Goal: Task Accomplishment & Management: Use online tool/utility

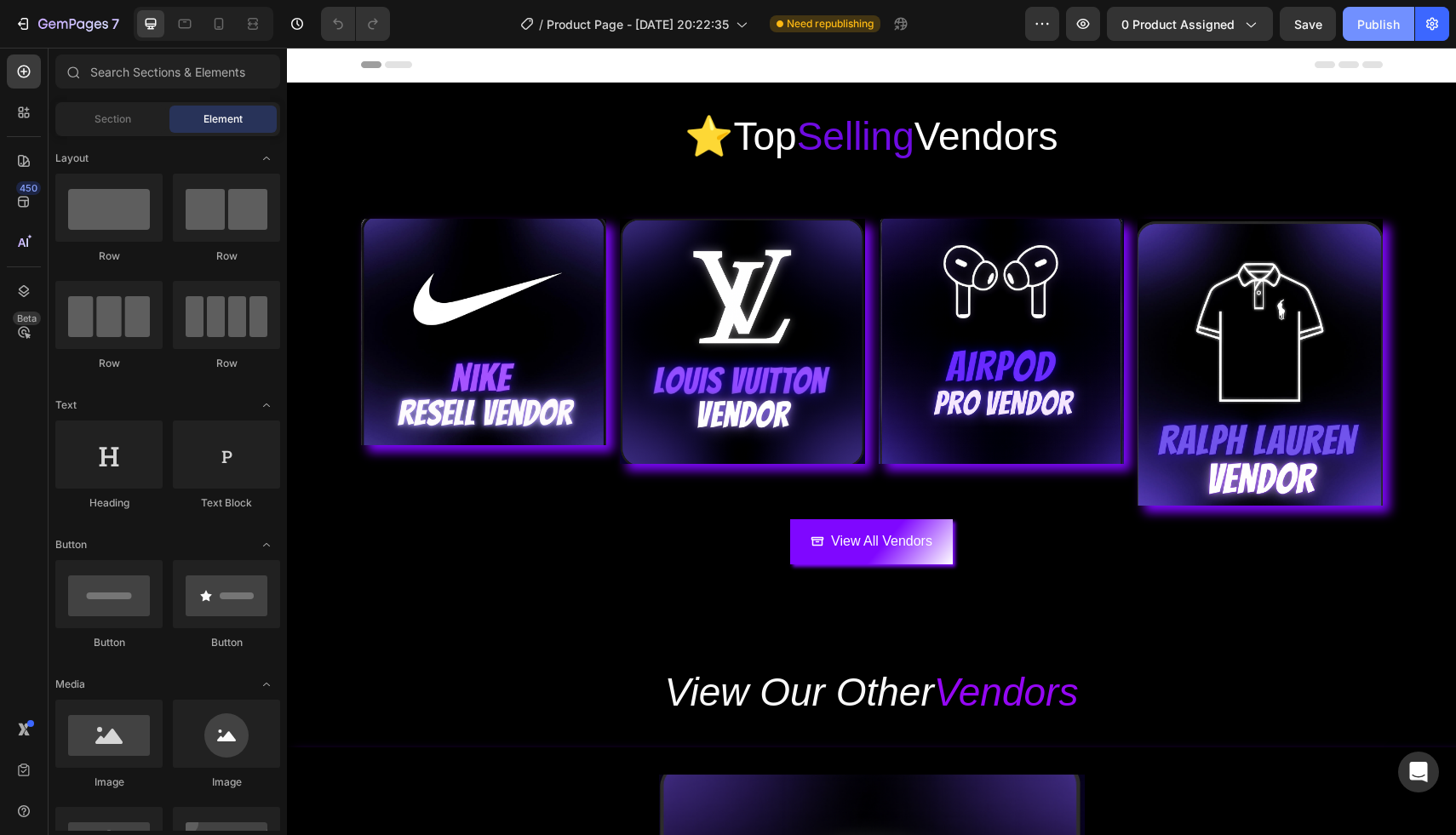
click at [1382, 30] on div "Publish" at bounding box center [1377, 24] width 42 height 18
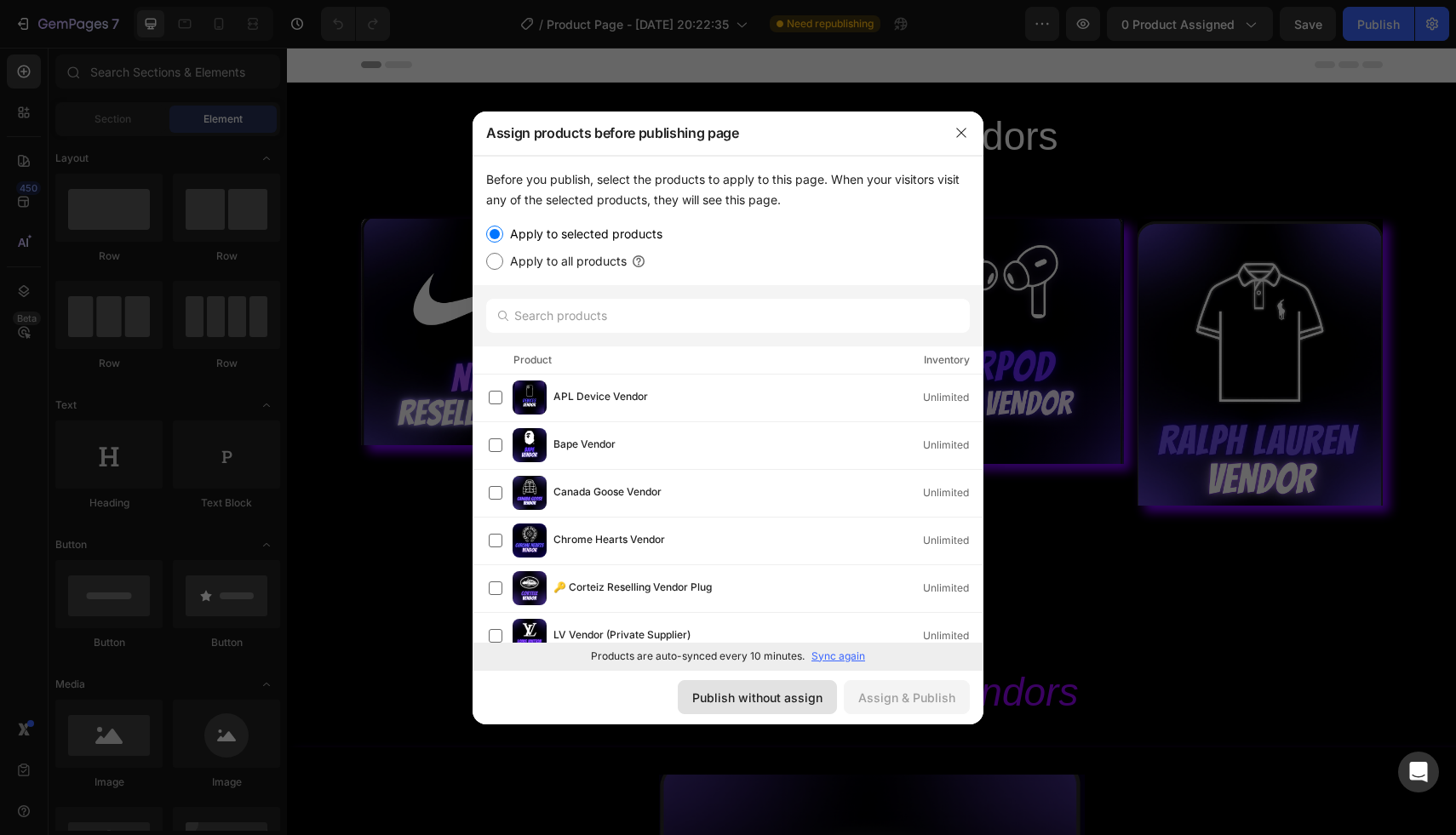
click at [776, 699] on div "Publish without assign" at bounding box center [757, 698] width 130 height 18
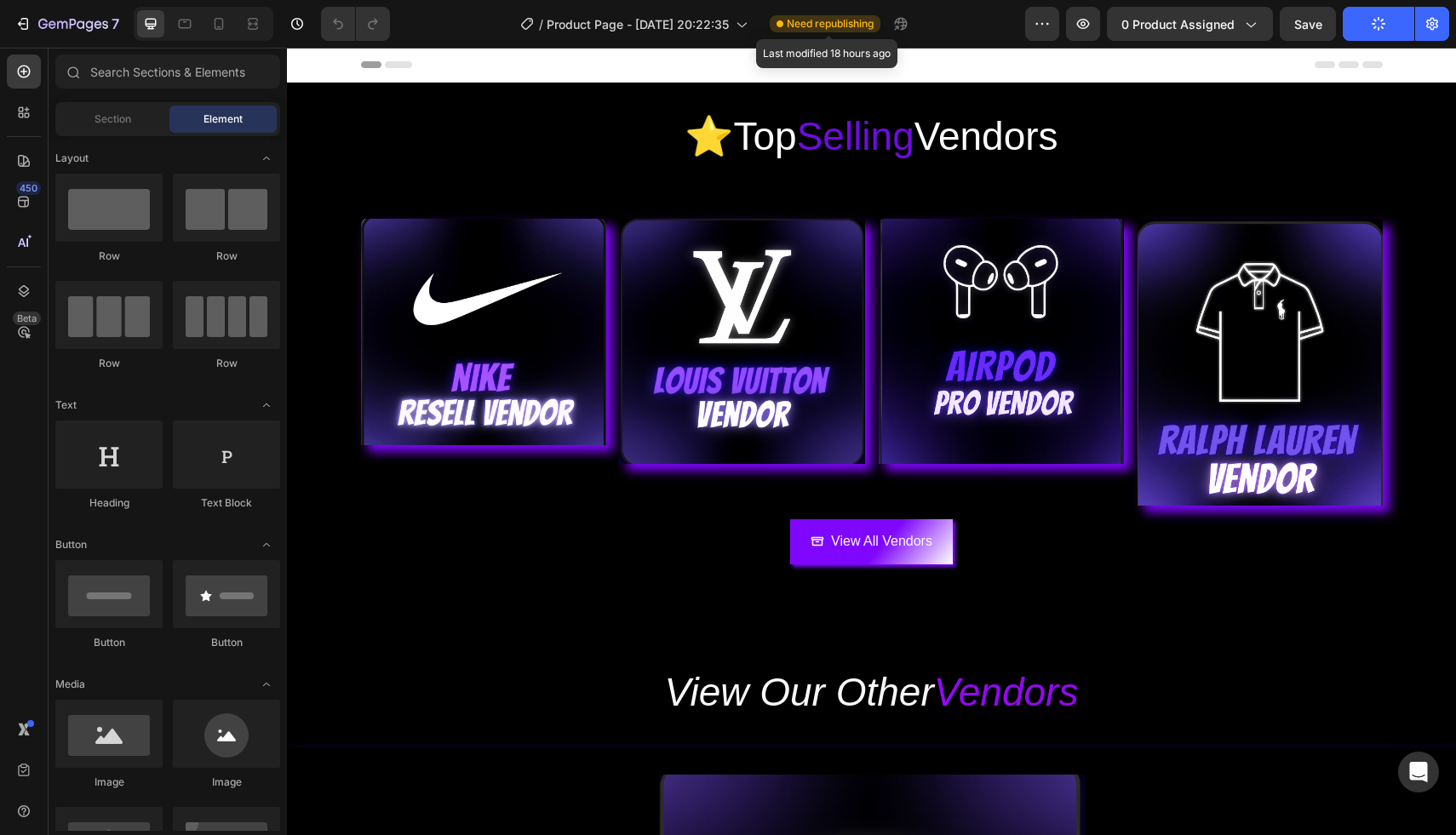
click at [828, 22] on span "Need republishing" at bounding box center [829, 23] width 87 height 15
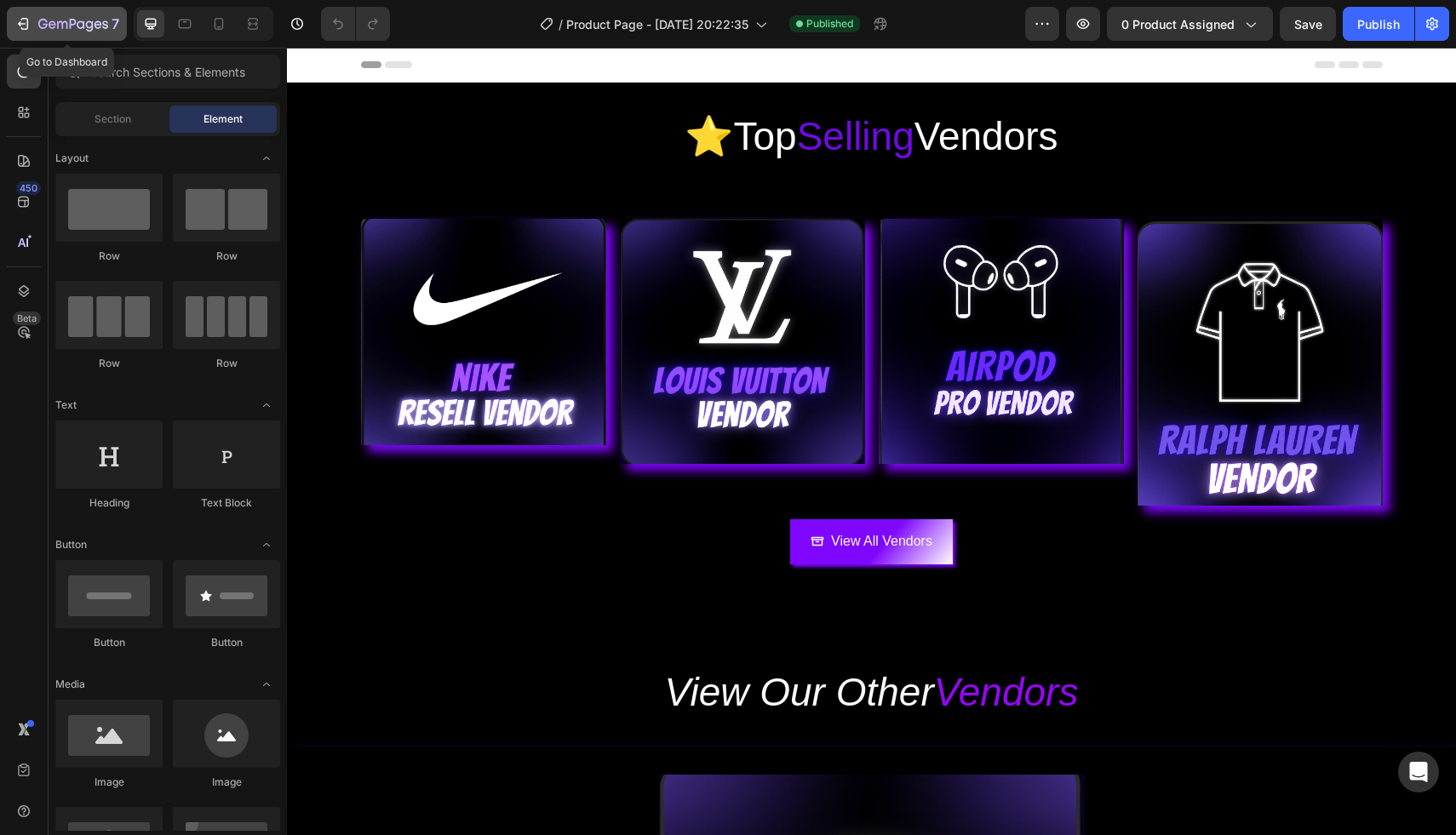
click at [54, 17] on div "7" at bounding box center [79, 23] width 81 height 21
click at [1237, 19] on div "0 product assigned" at bounding box center [1189, 24] width 137 height 18
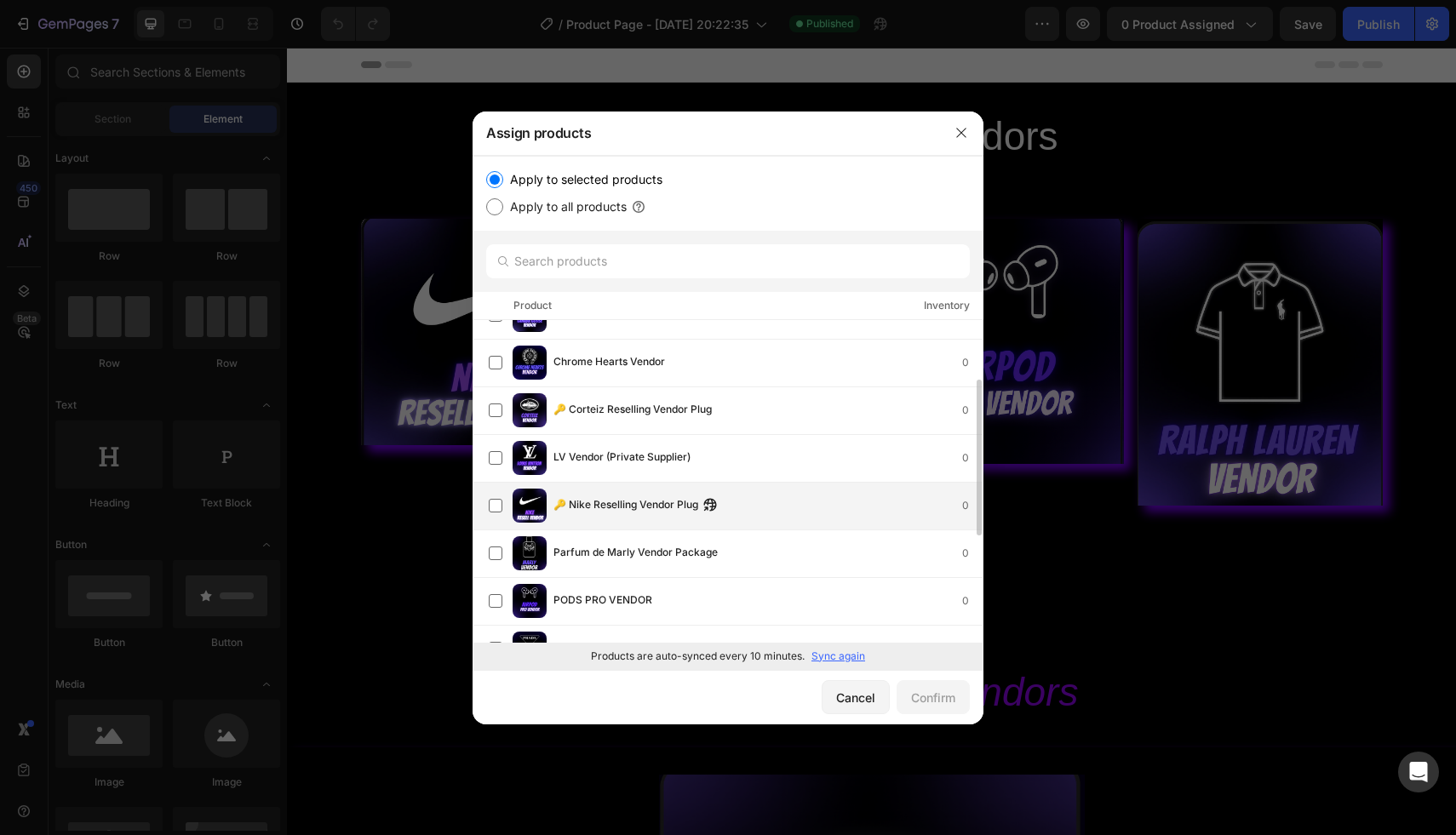
scroll to position [132, 0]
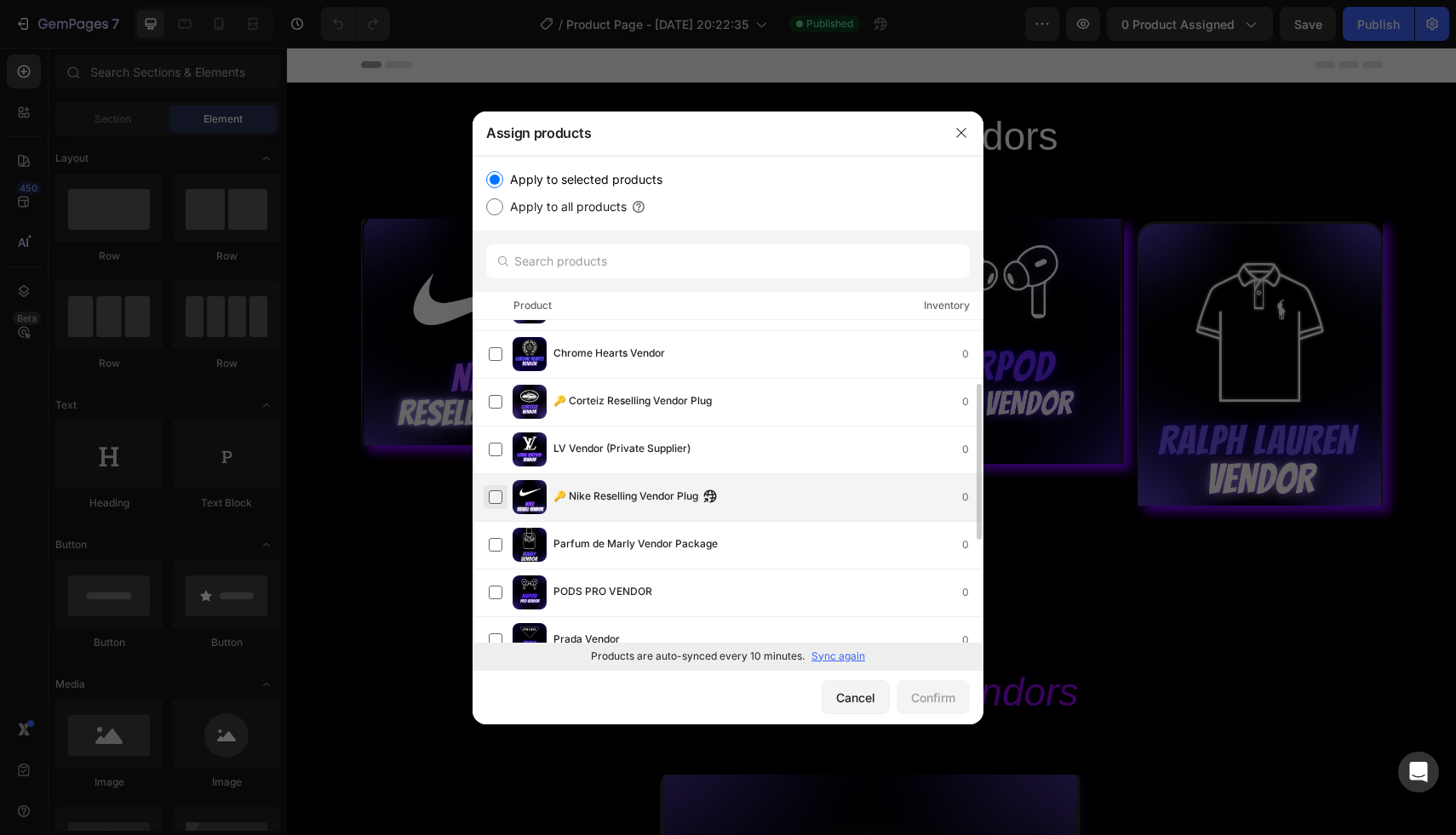
click at [489, 498] on label at bounding box center [495, 497] width 13 height 13
click at [496, 500] on label at bounding box center [495, 497] width 13 height 13
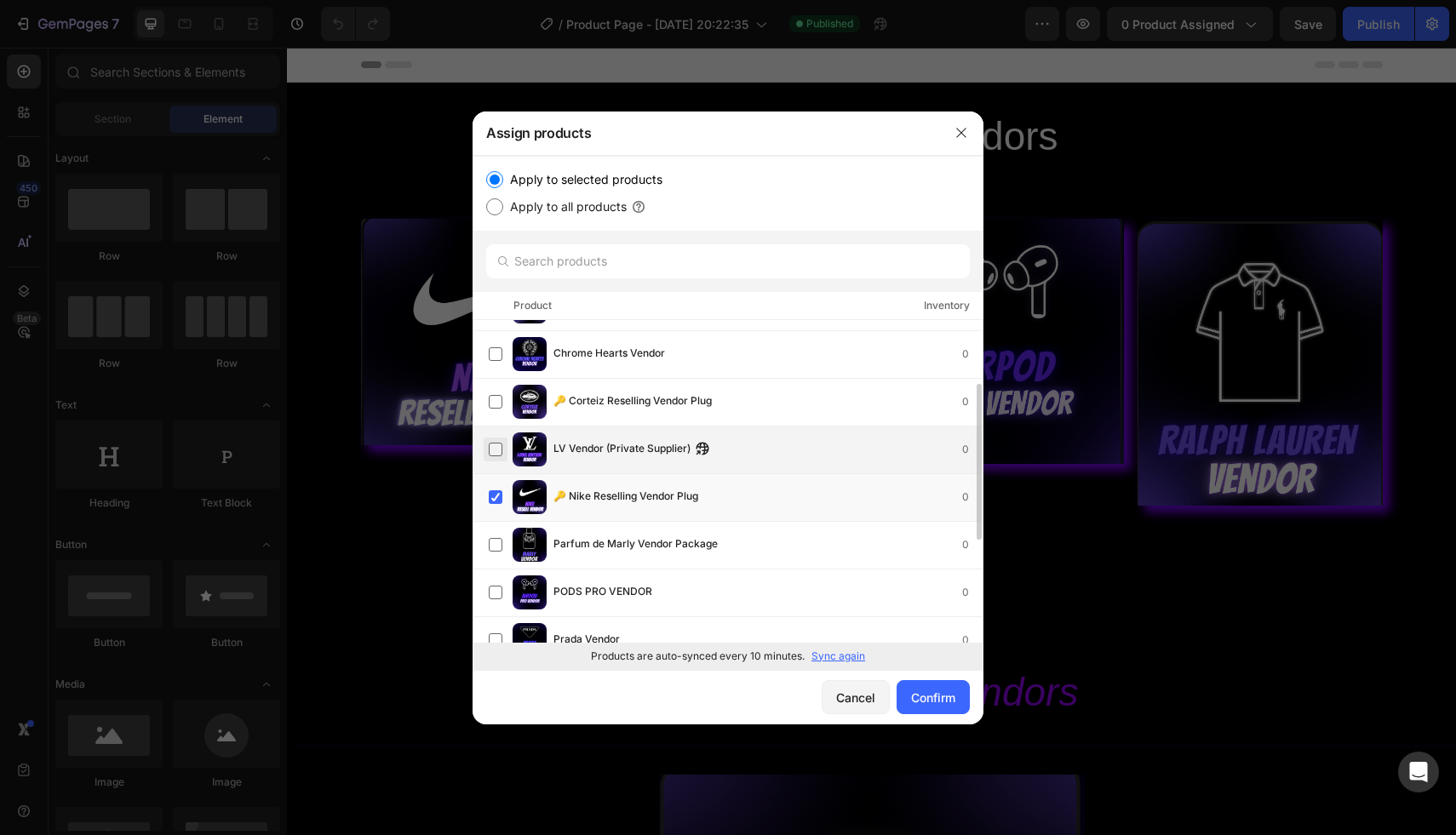
click at [491, 452] on label at bounding box center [495, 449] width 13 height 13
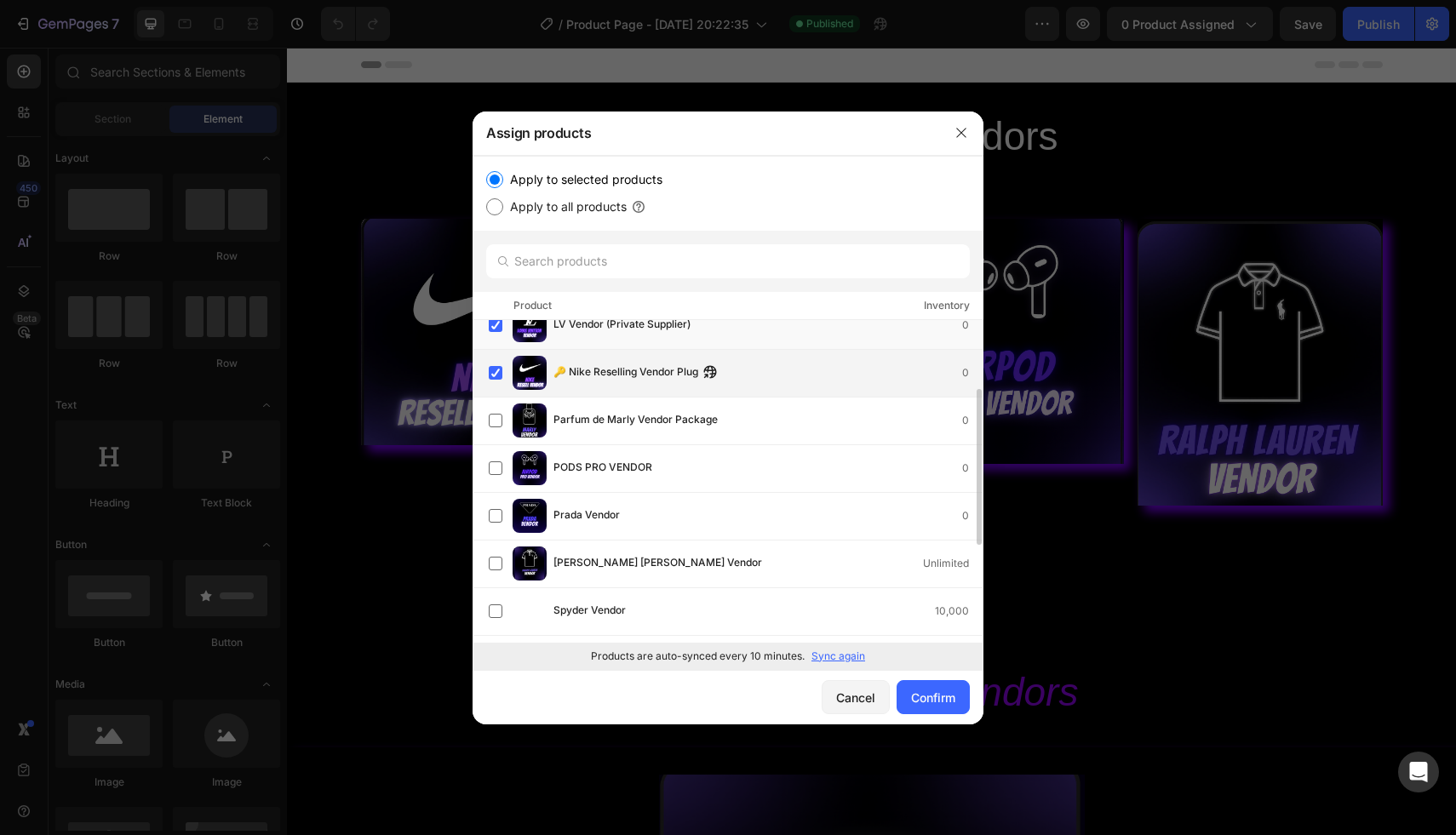
scroll to position [0, 0]
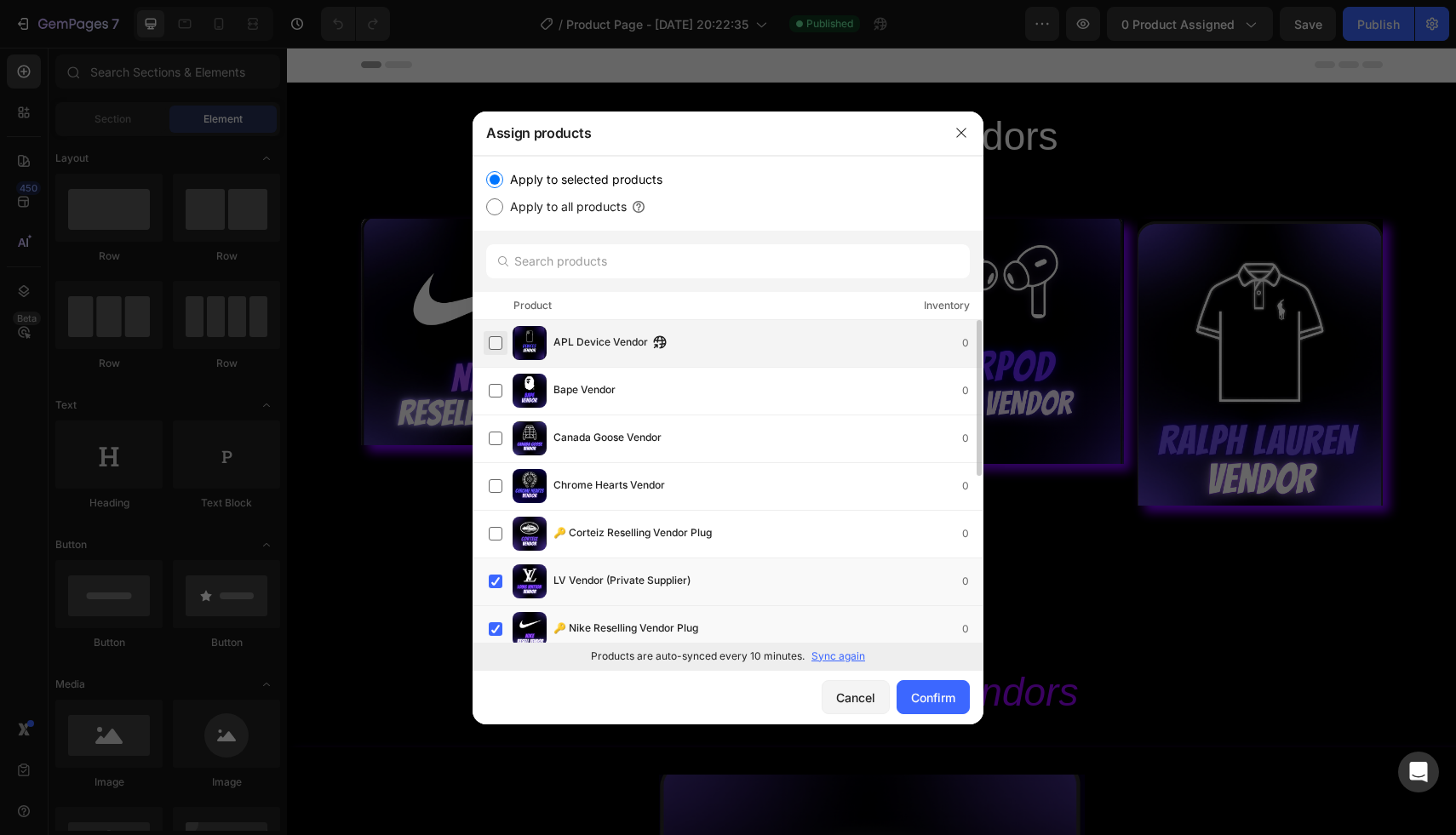
click at [493, 345] on label at bounding box center [495, 343] width 13 height 13
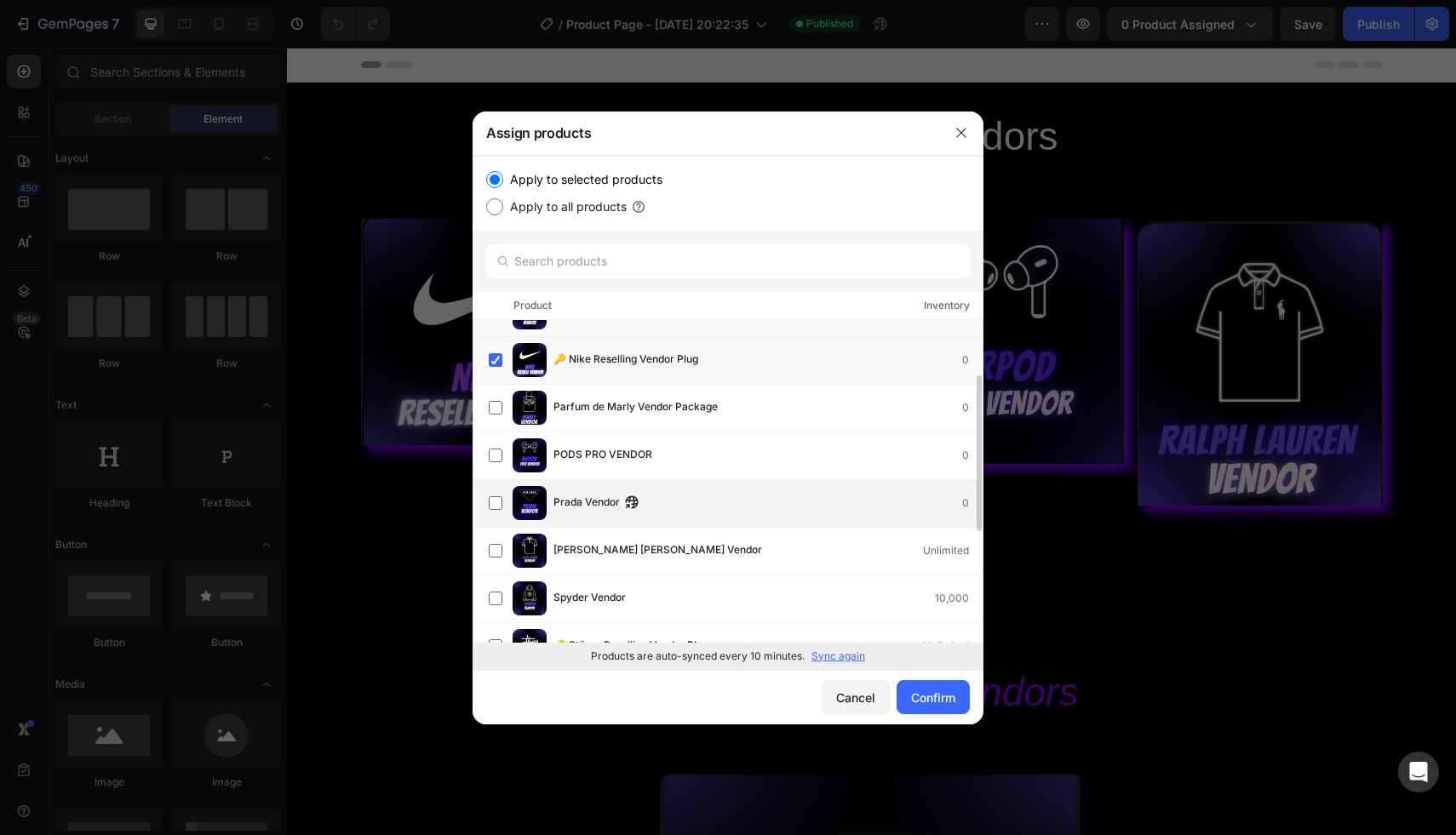
scroll to position [219, 0]
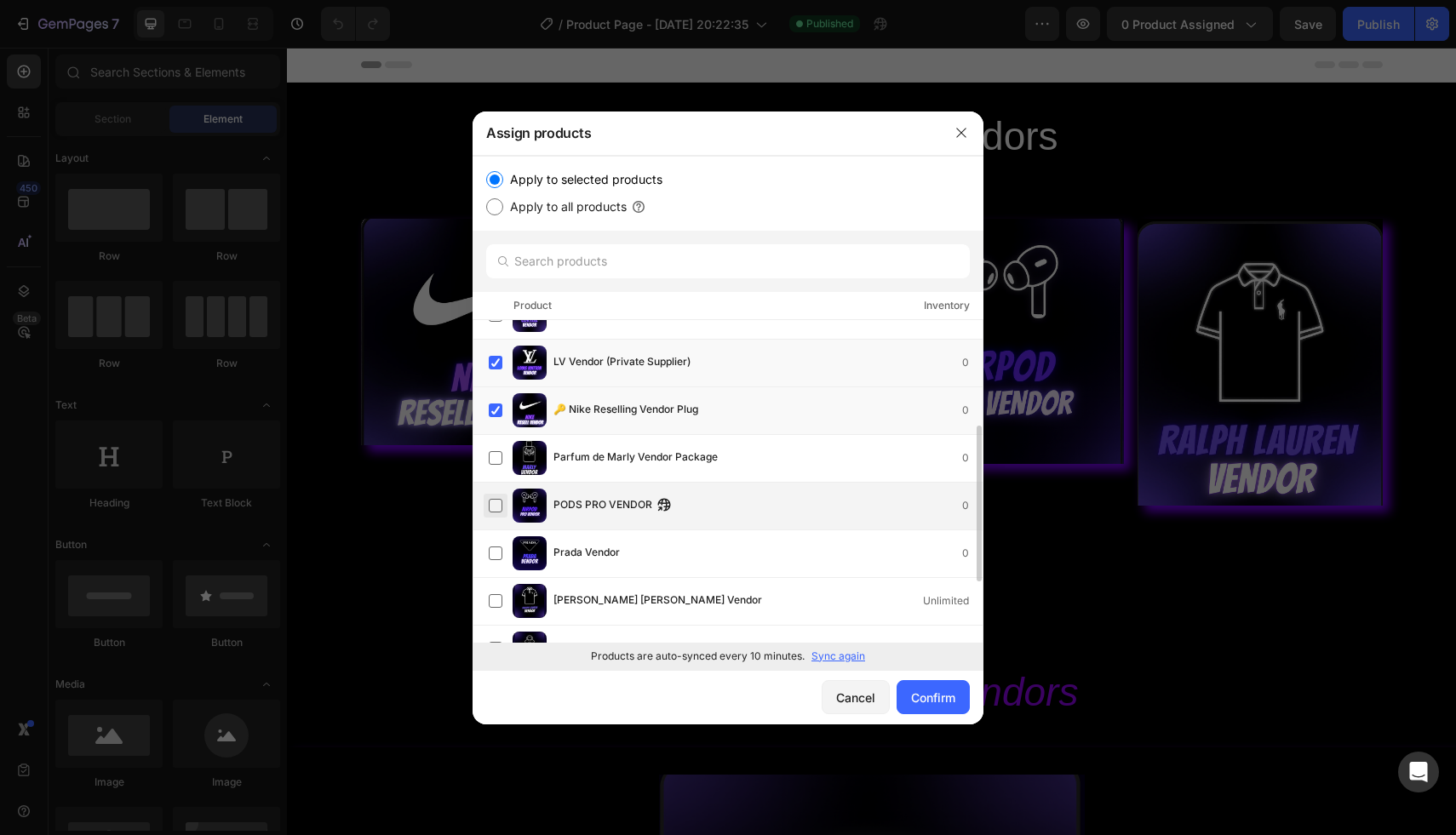
click at [493, 502] on label at bounding box center [495, 505] width 13 height 13
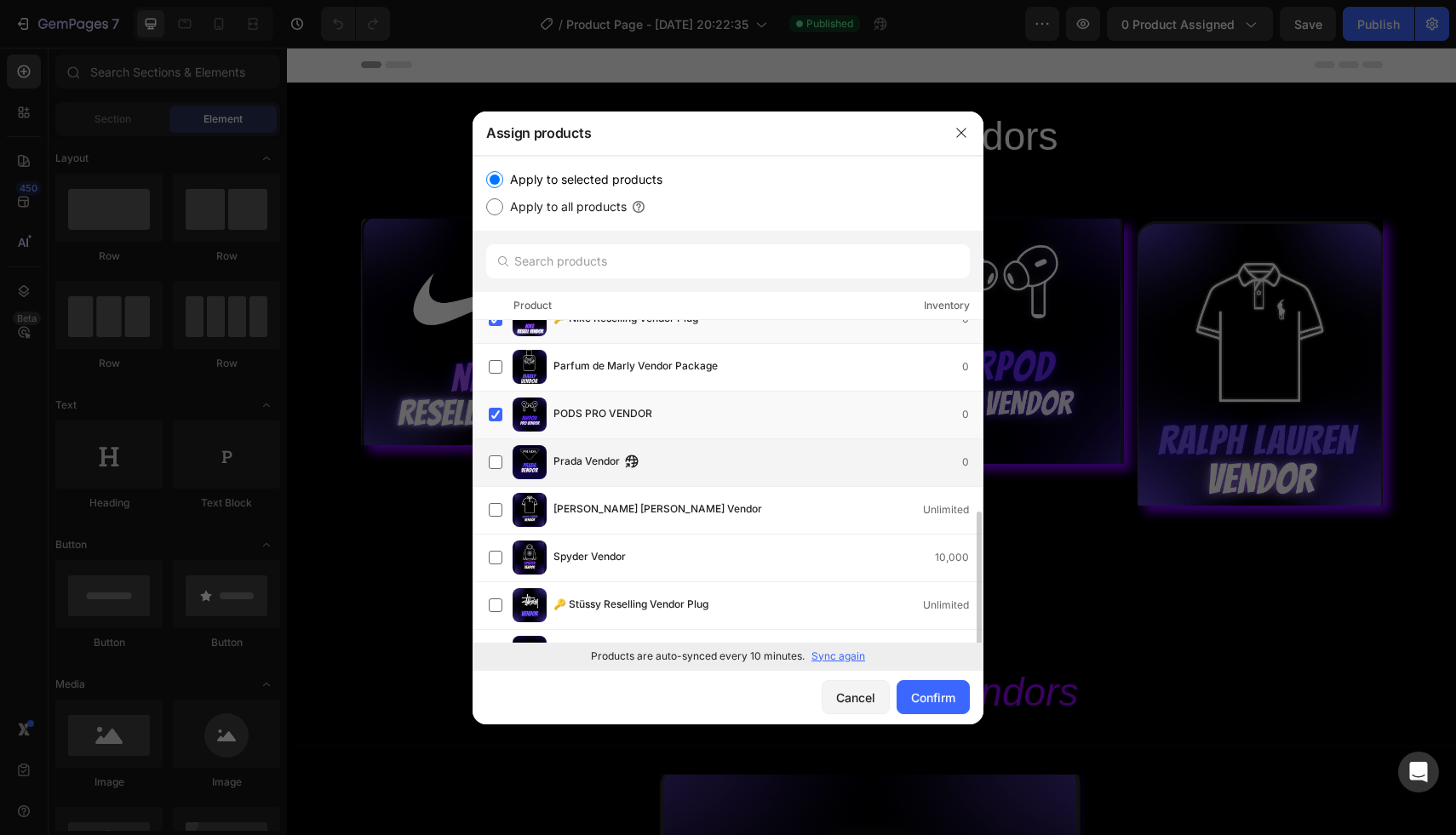
scroll to position [345, 0]
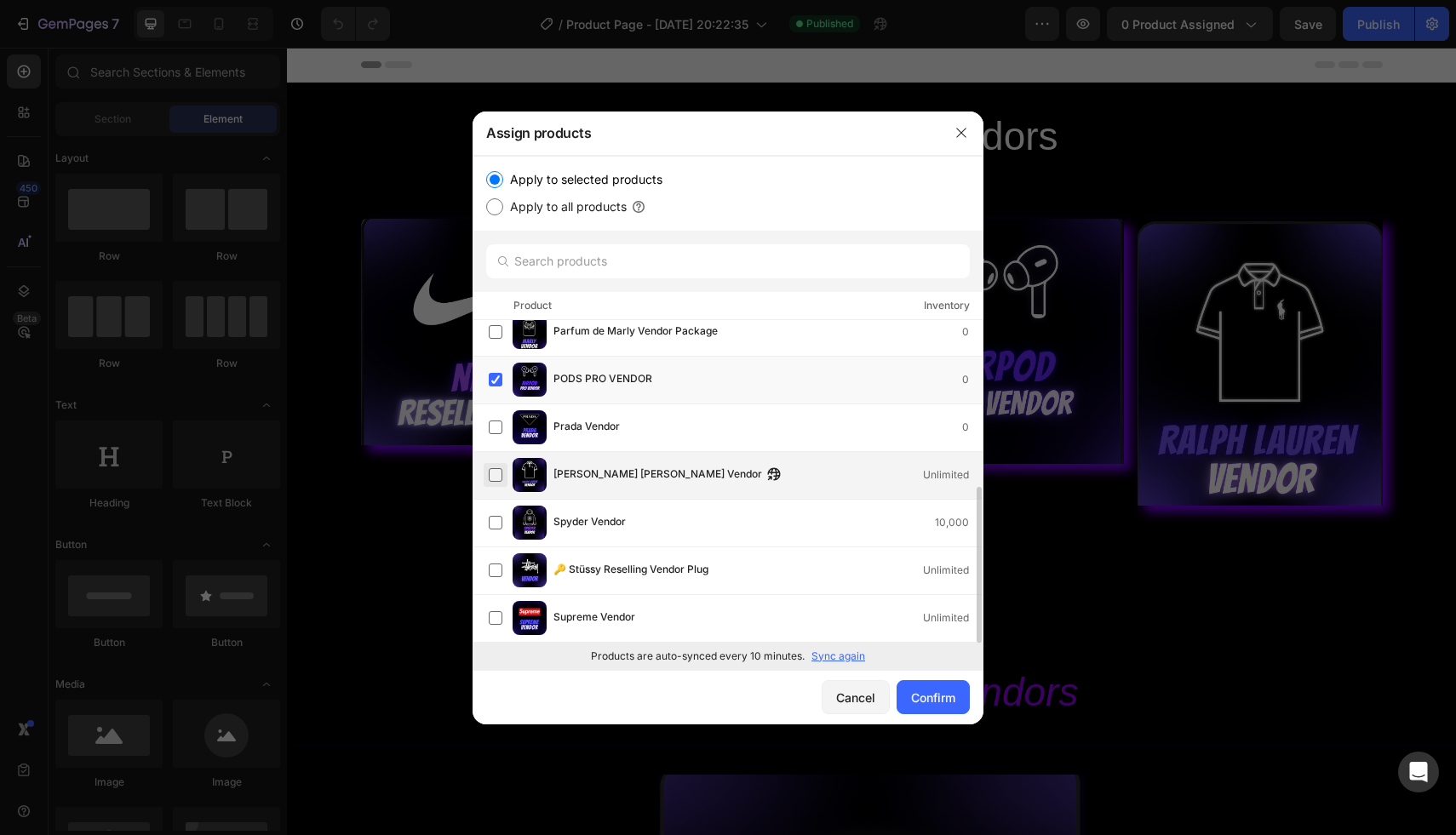
click at [495, 468] on label at bounding box center [495, 474] width 13 height 13
click at [931, 683] on button "Confirm" at bounding box center [933, 698] width 74 height 34
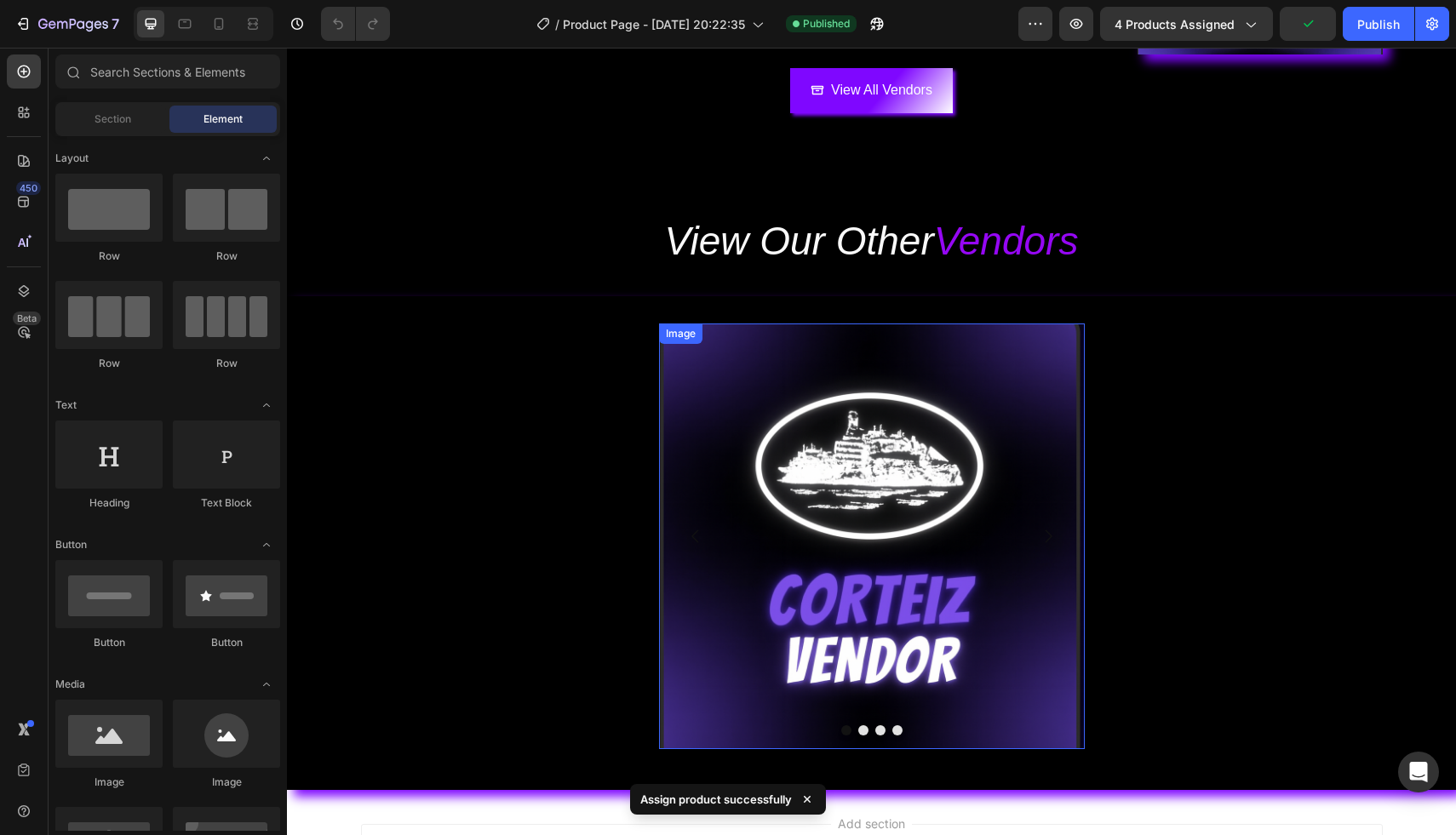
scroll to position [464, 0]
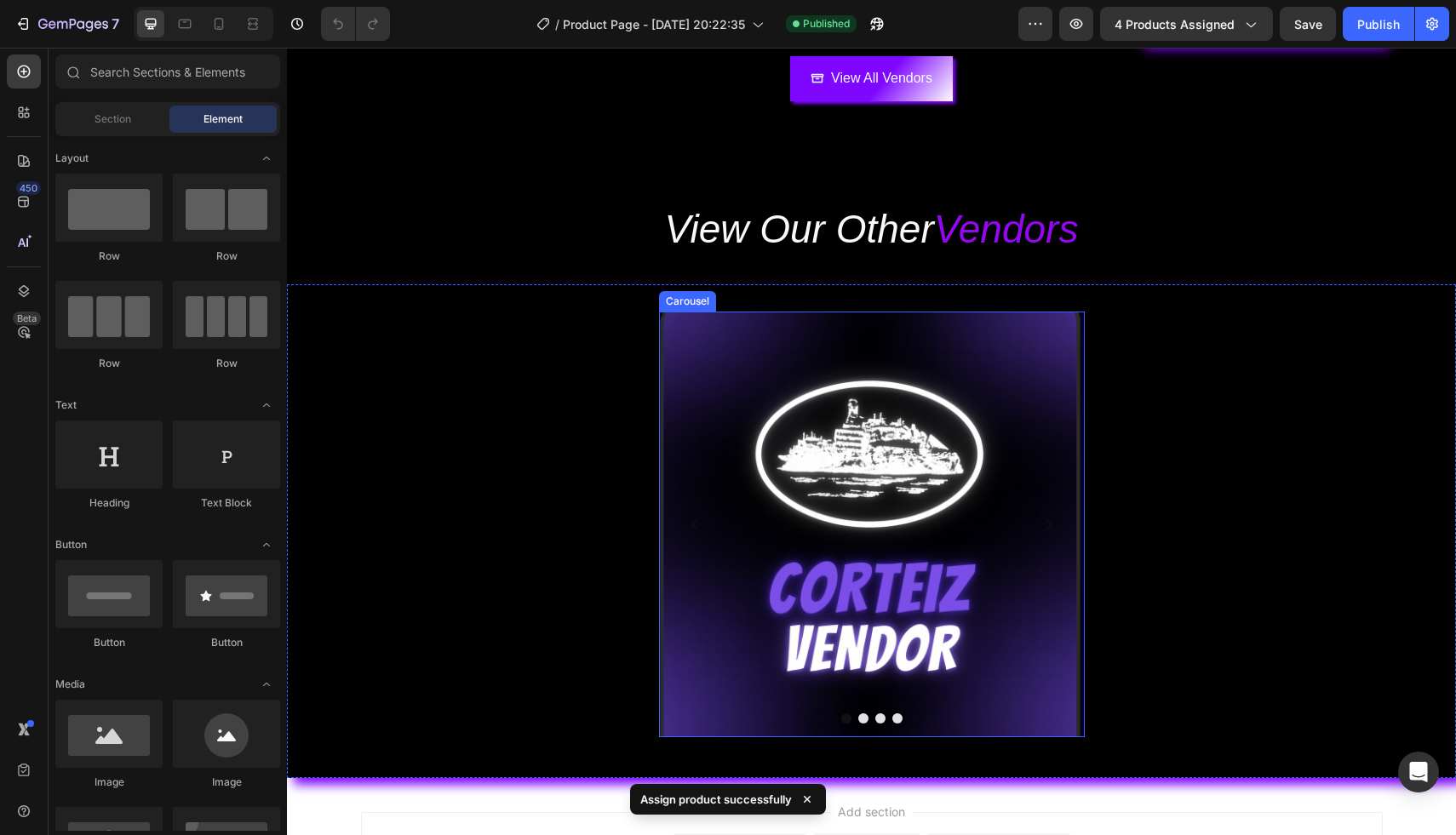
click at [1055, 528] on icon "Carousel Next Arrow" at bounding box center [1047, 524] width 19 height 19
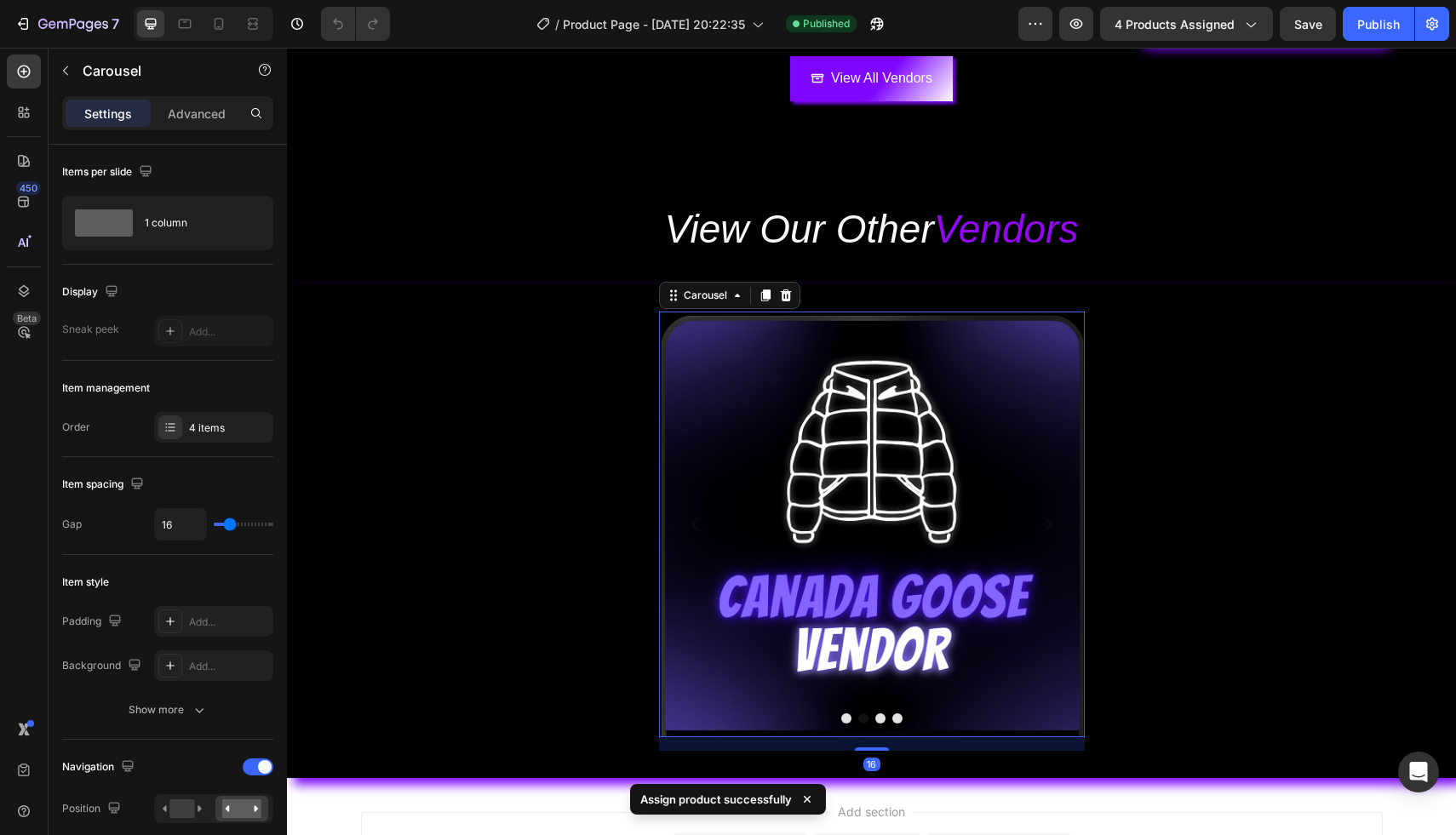
click at [1055, 528] on icon "Carousel Next Arrow" at bounding box center [1047, 524] width 19 height 19
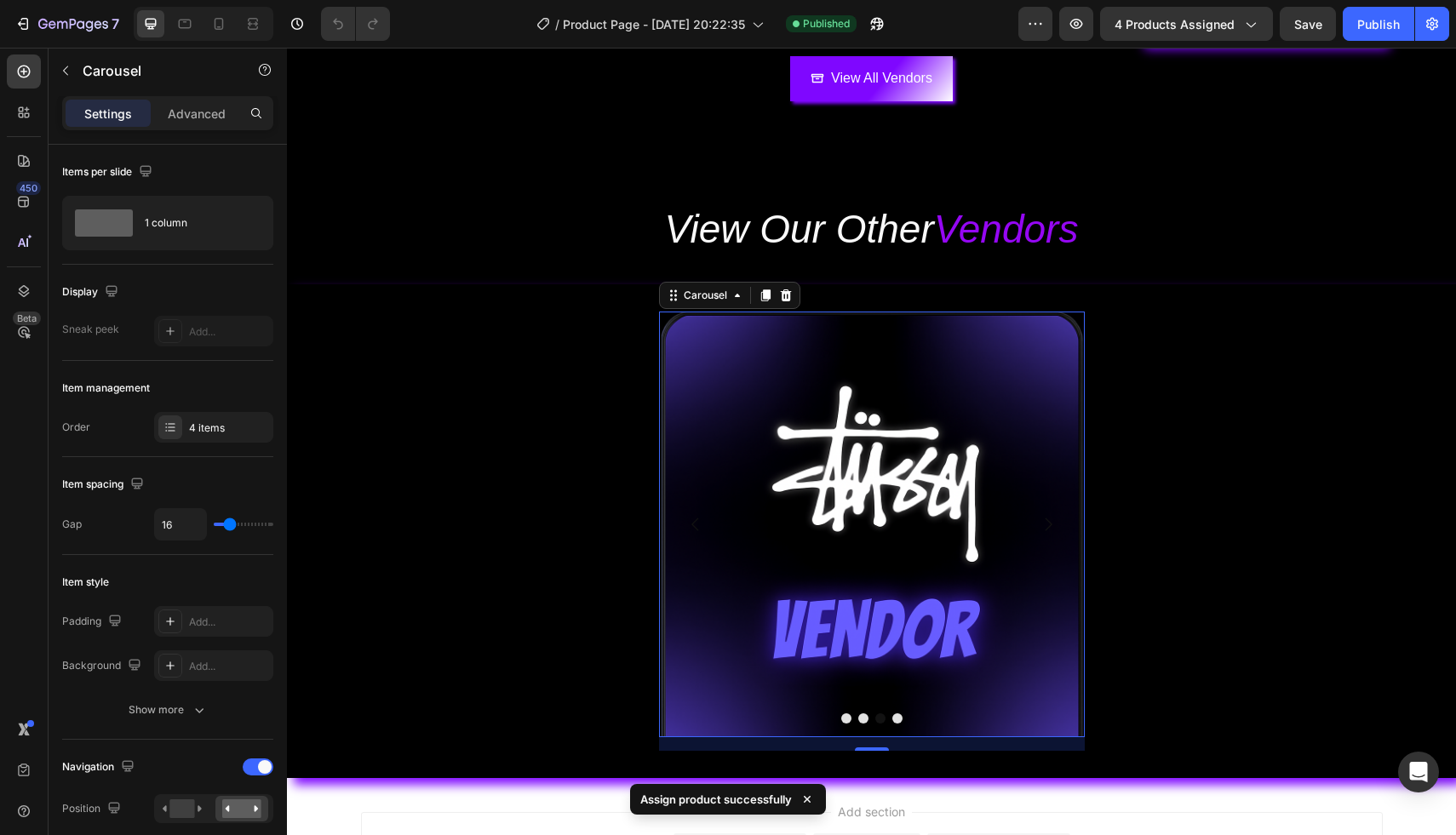
click at [1055, 528] on icon "Carousel Next Arrow" at bounding box center [1047, 524] width 19 height 19
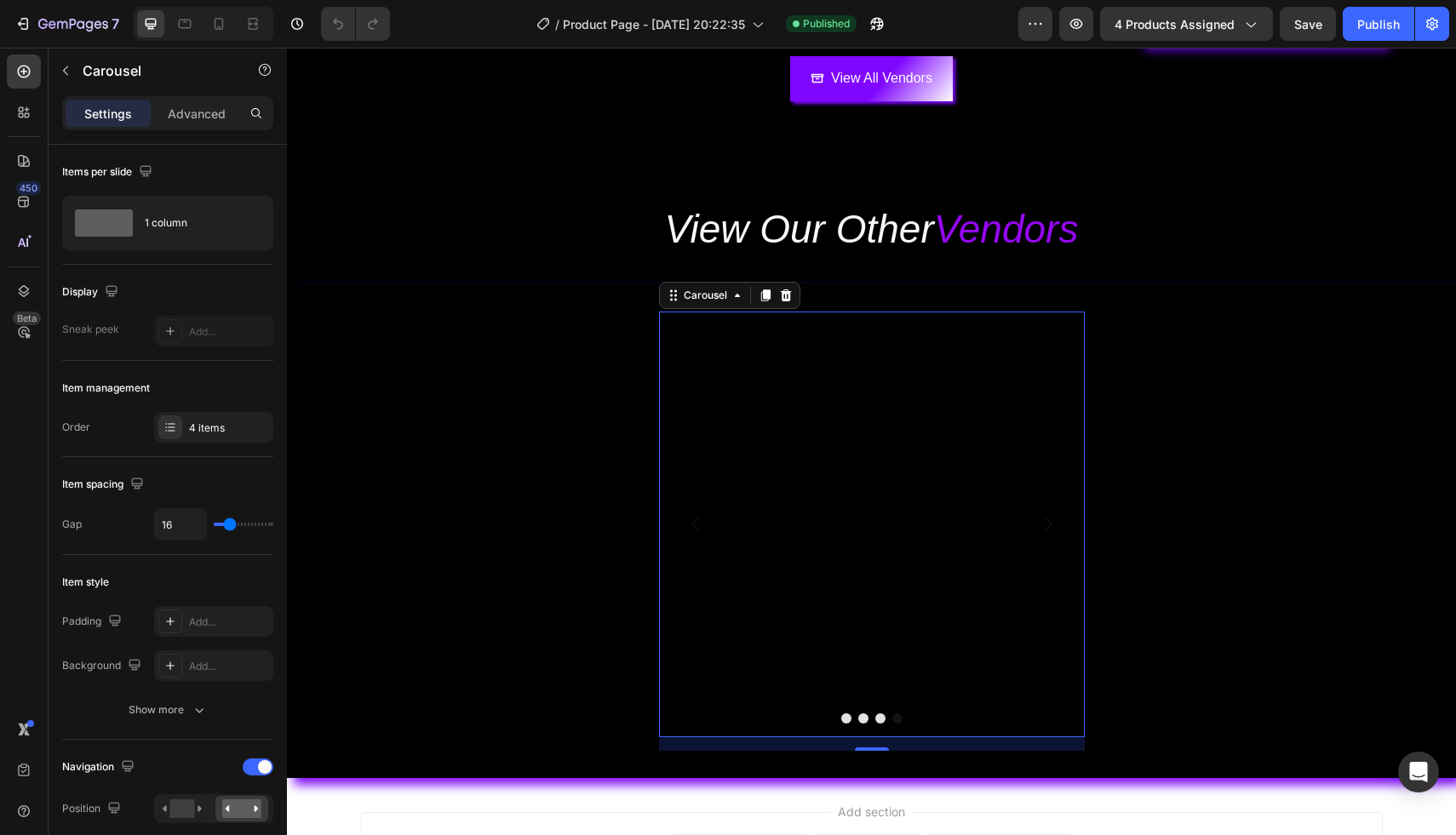
scroll to position [0, 0]
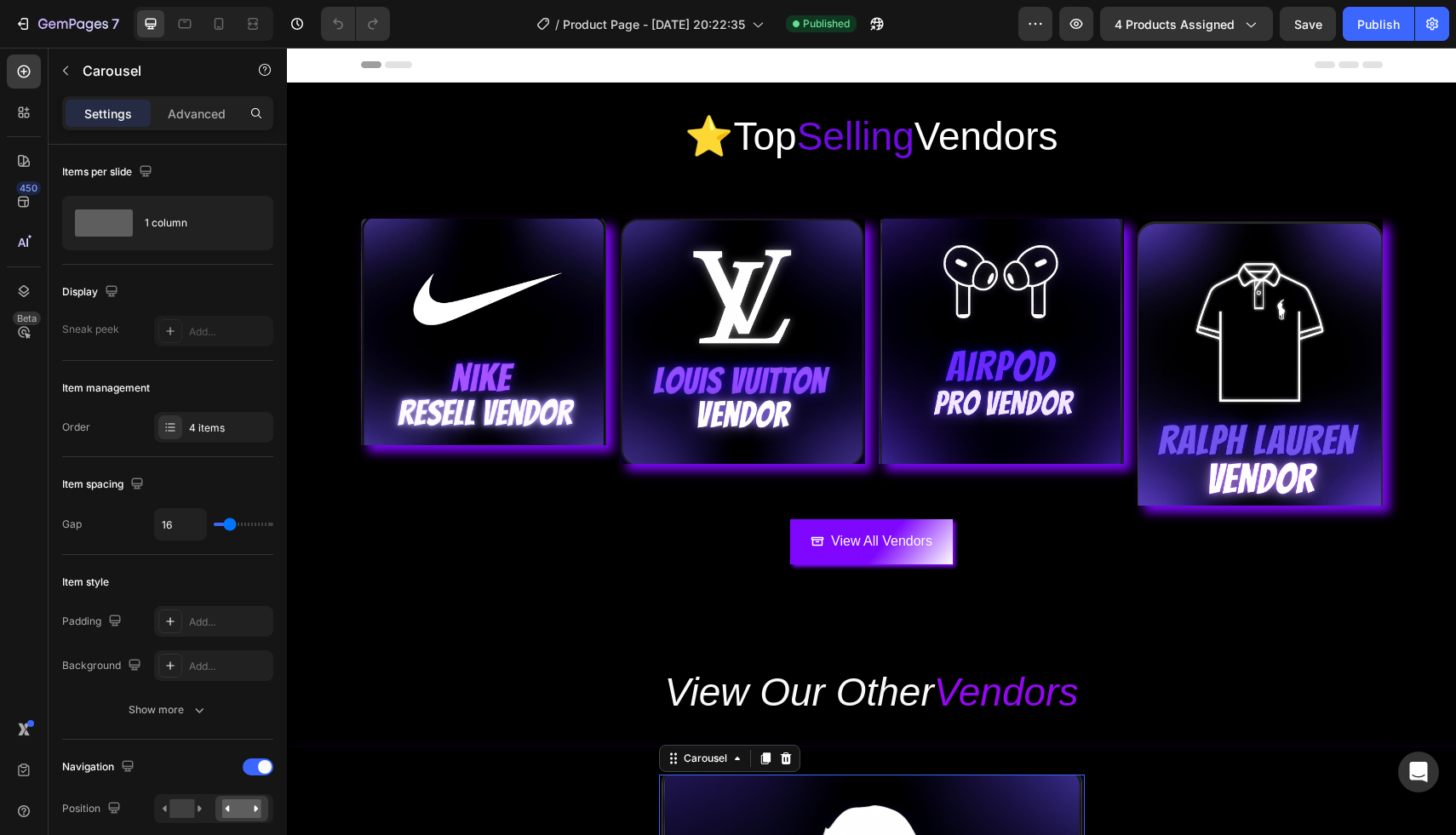
click at [1157, 4] on div "7 / Product Page - [DATE] 20:22:35 Published Preview 4 products assigned Save P…" at bounding box center [728, 24] width 1456 height 48
click at [1147, 21] on span "4 products assigned" at bounding box center [1174, 24] width 120 height 18
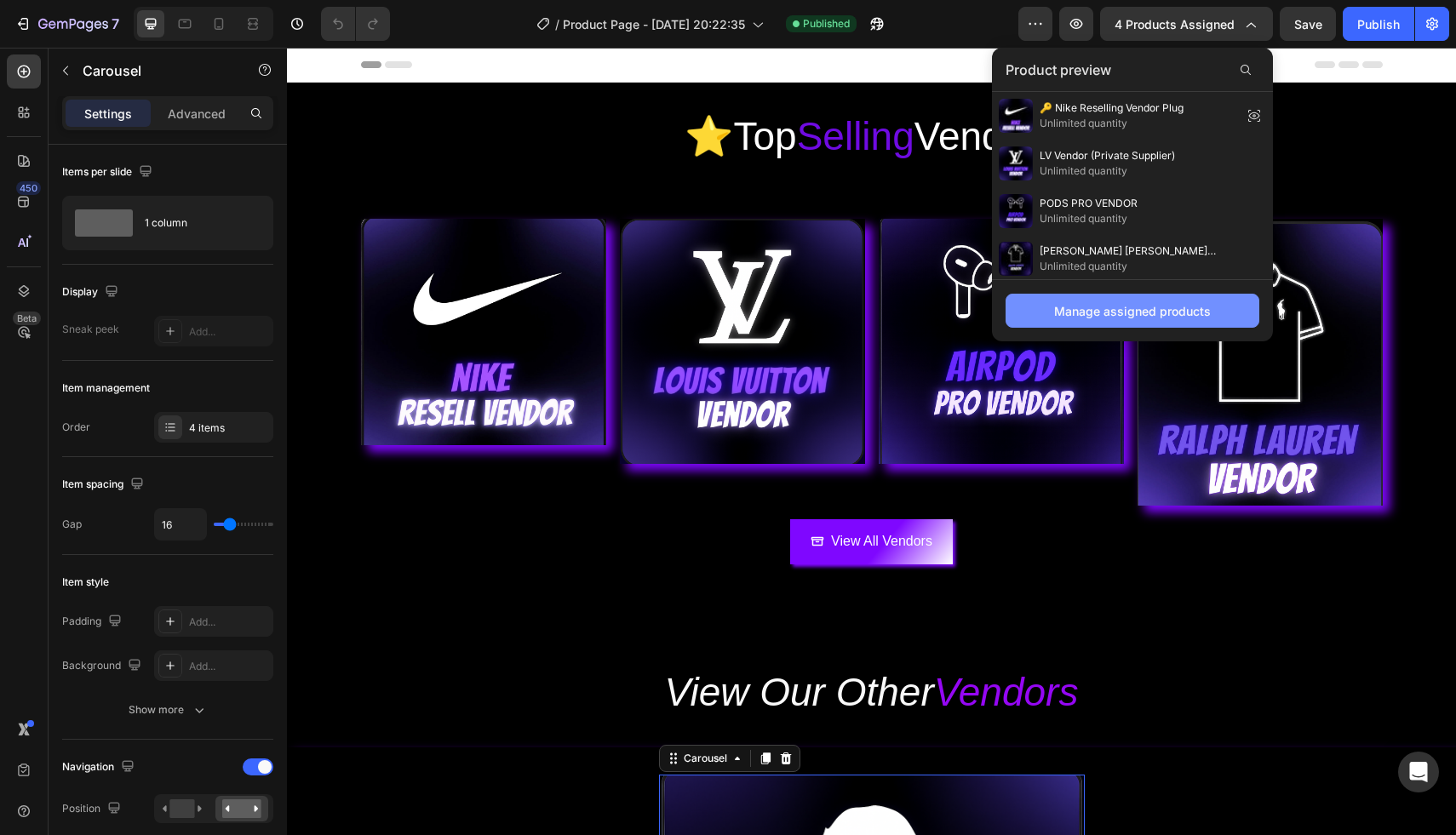
click at [1113, 300] on button "Manage assigned products" at bounding box center [1131, 311] width 254 height 34
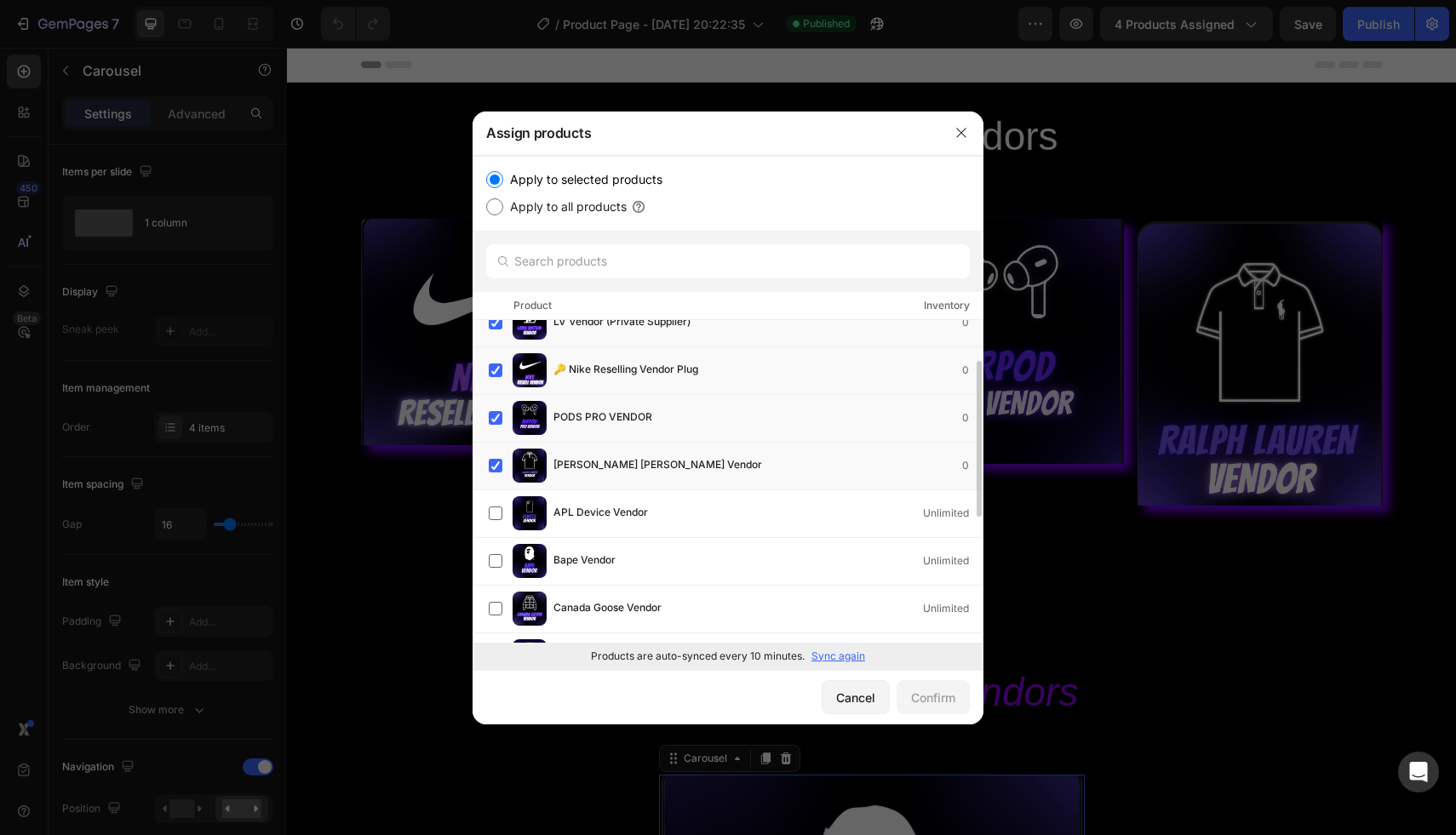
scroll to position [75, 0]
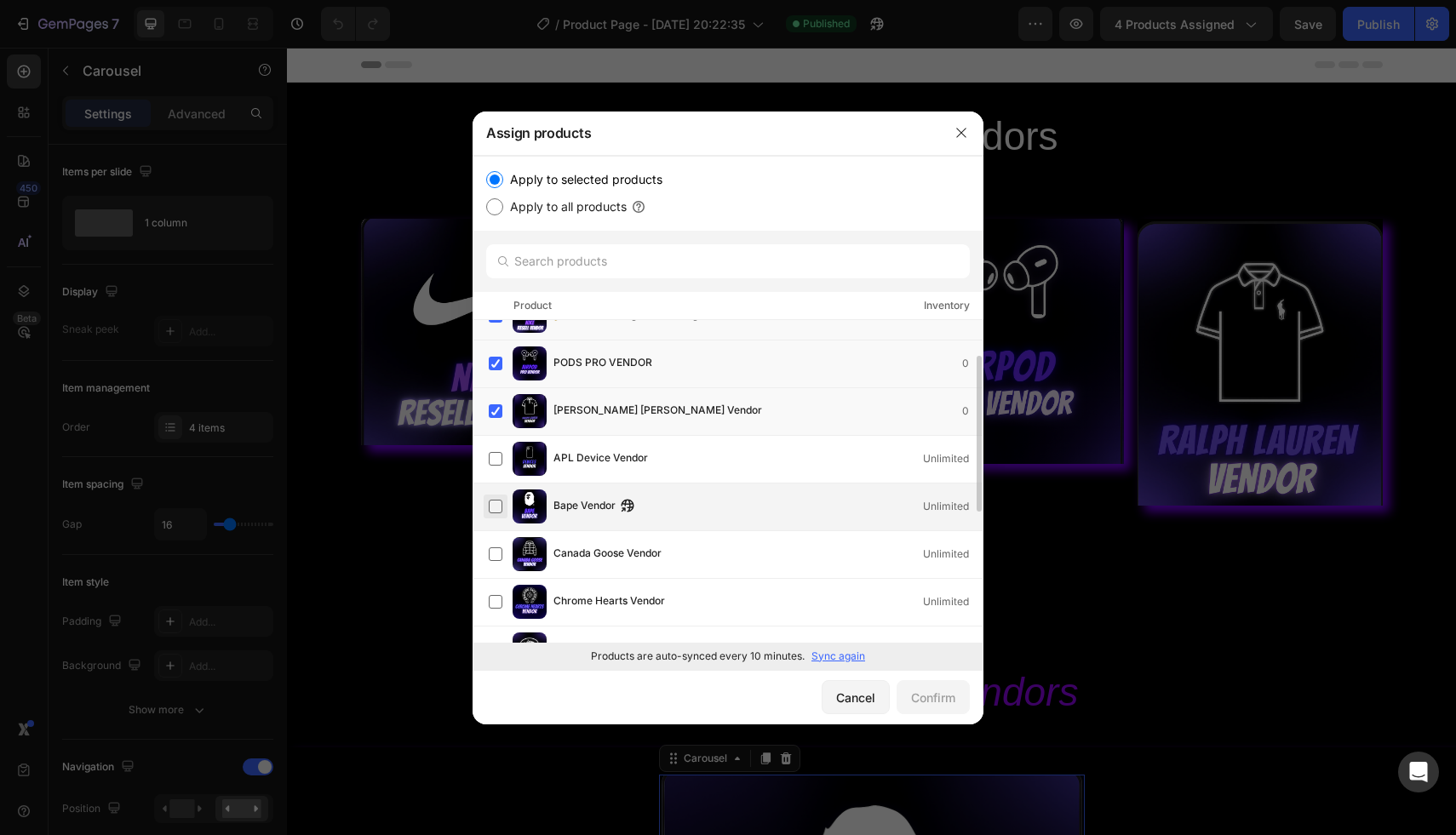
click at [495, 509] on label at bounding box center [495, 506] width 13 height 13
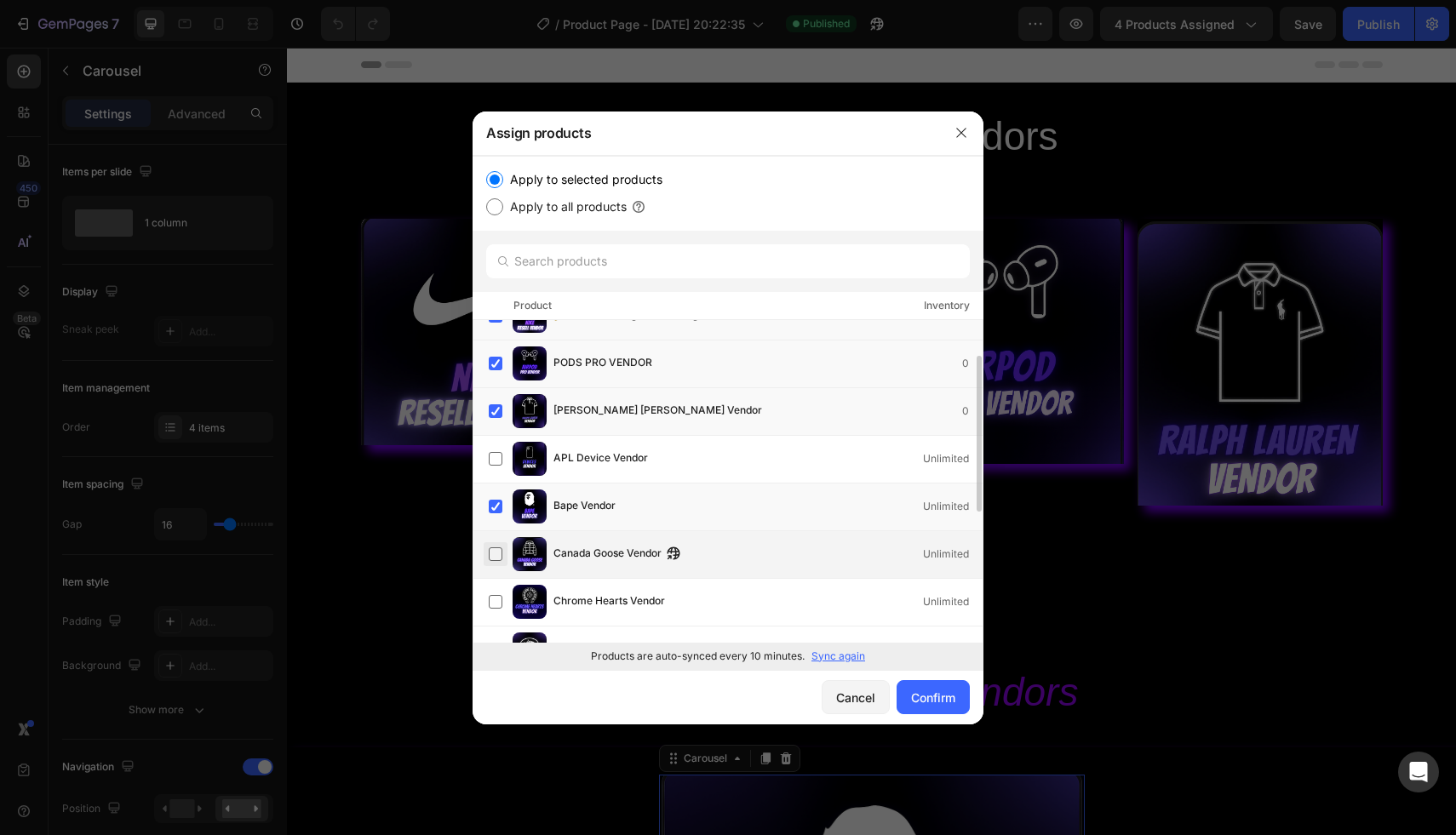
click at [493, 557] on label at bounding box center [495, 554] width 13 height 13
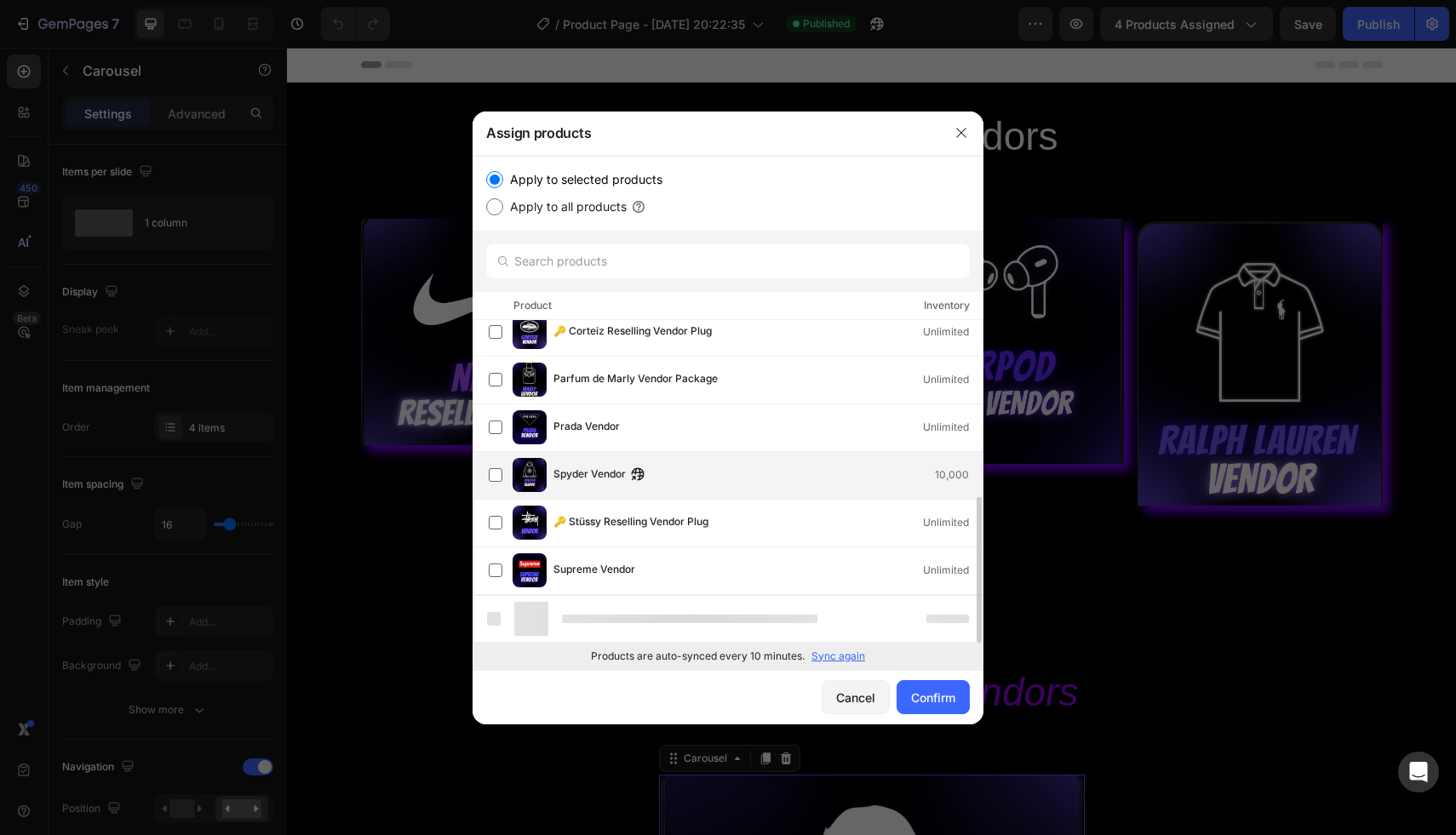
scroll to position [345, 0]
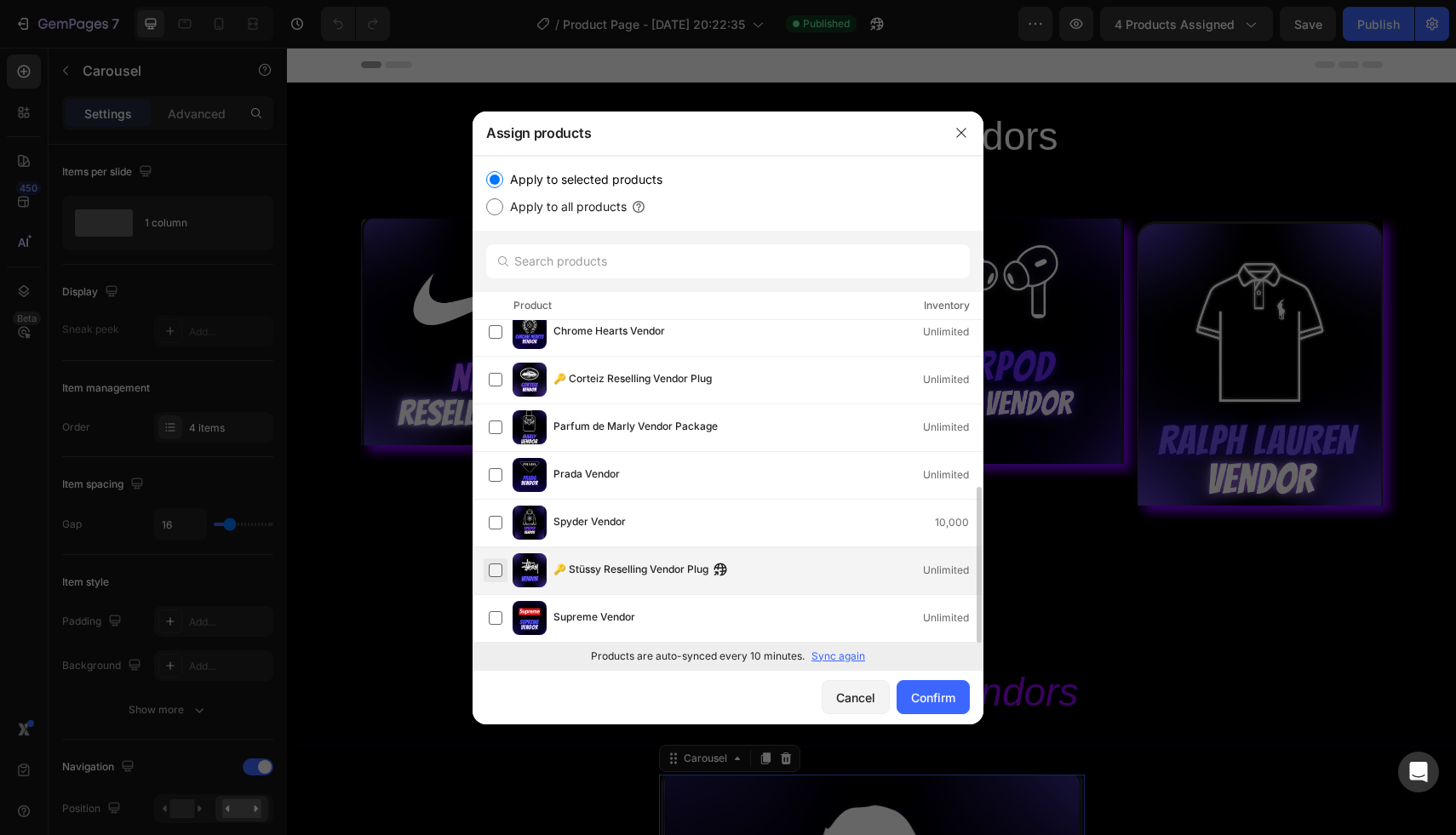
click at [490, 569] on label at bounding box center [495, 570] width 13 height 13
click at [491, 381] on label at bounding box center [495, 379] width 13 height 13
click at [950, 716] on div "Cancel Confirm" at bounding box center [728, 697] width 511 height 55
click at [944, 700] on div "Confirm" at bounding box center [932, 698] width 44 height 18
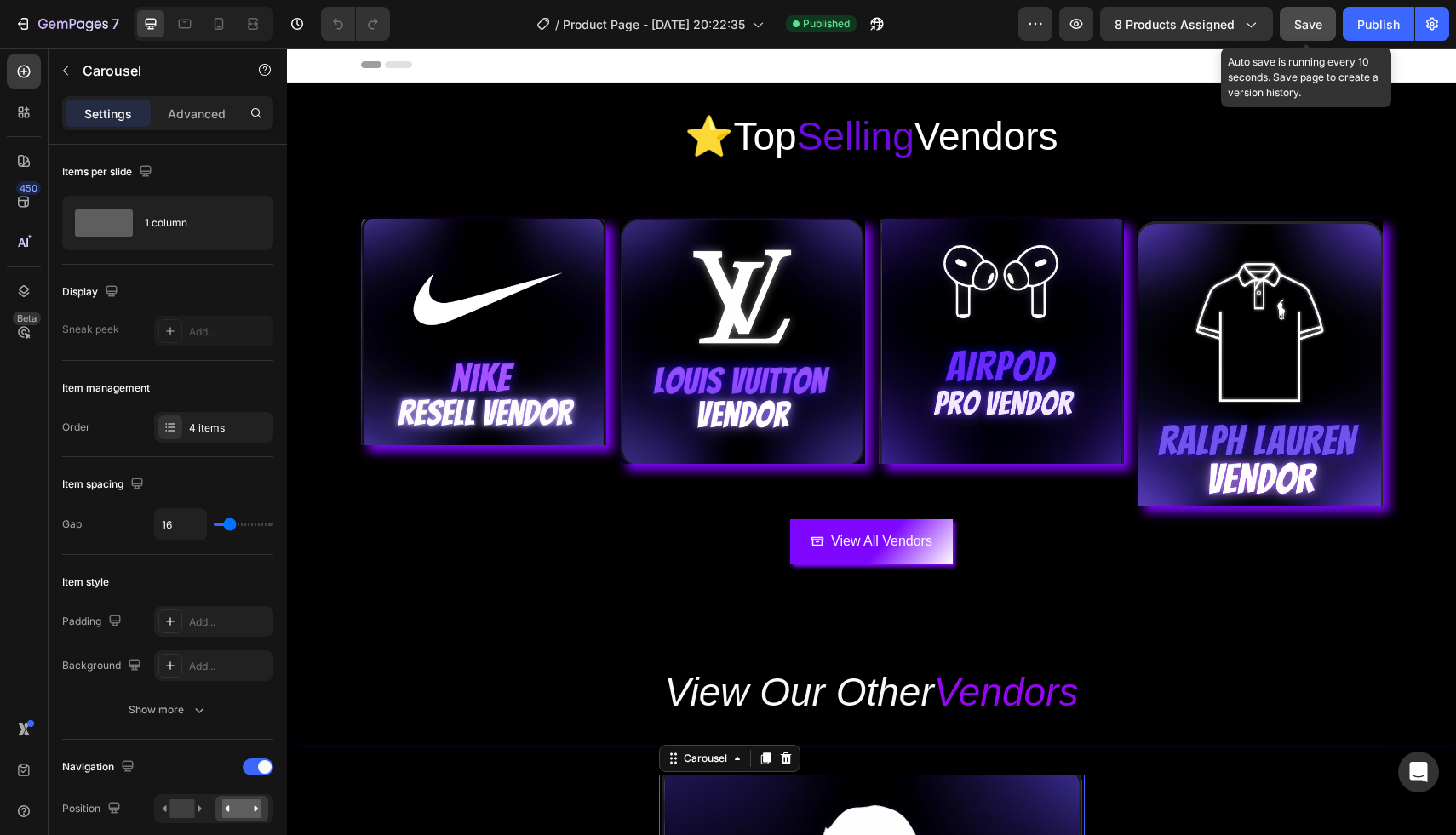
click at [1328, 22] on button "Save" at bounding box center [1307, 24] width 56 height 34
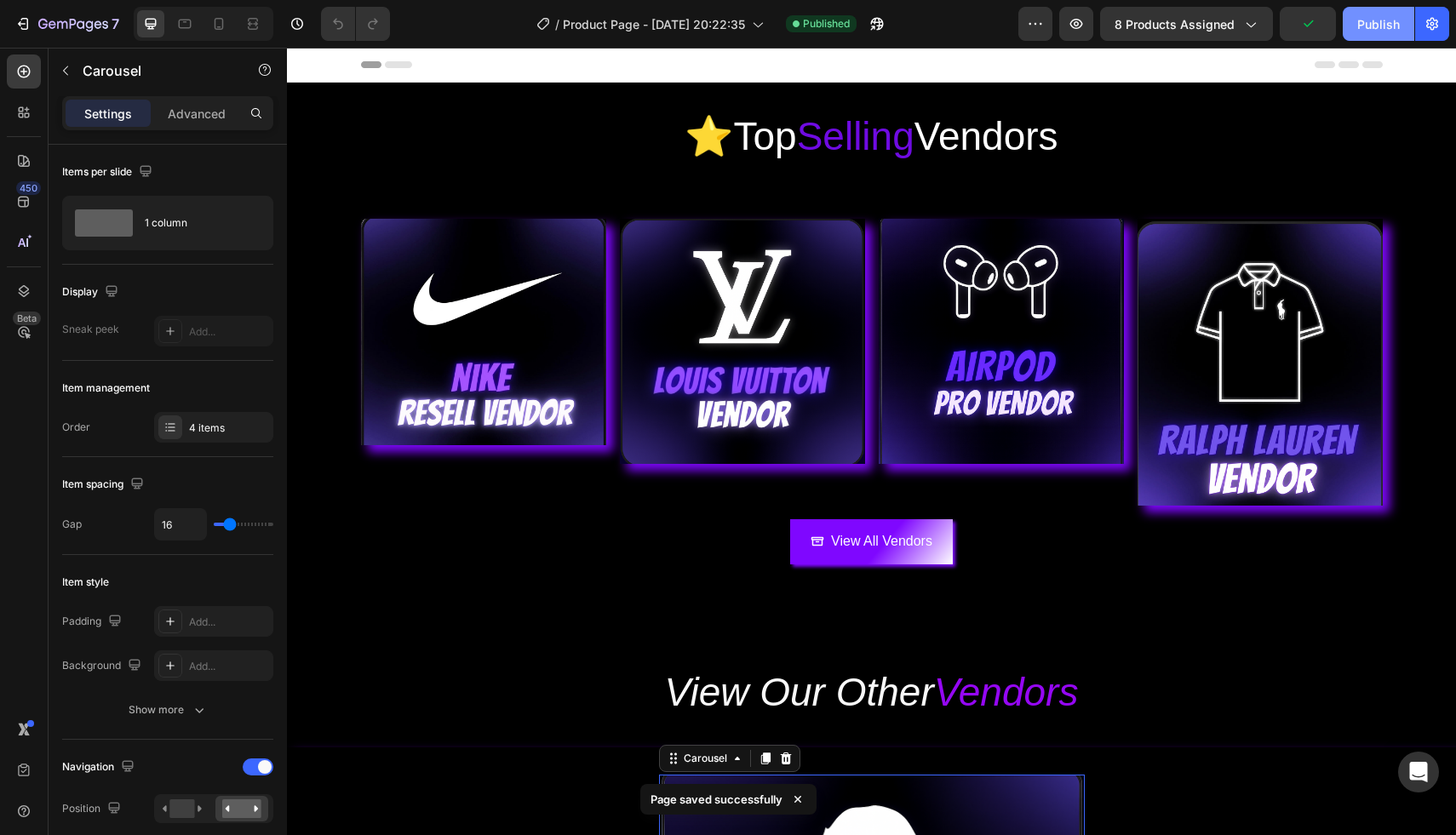
click at [1365, 22] on div "Publish" at bounding box center [1377, 24] width 42 height 18
